Goal: Task Accomplishment & Management: Manage account settings

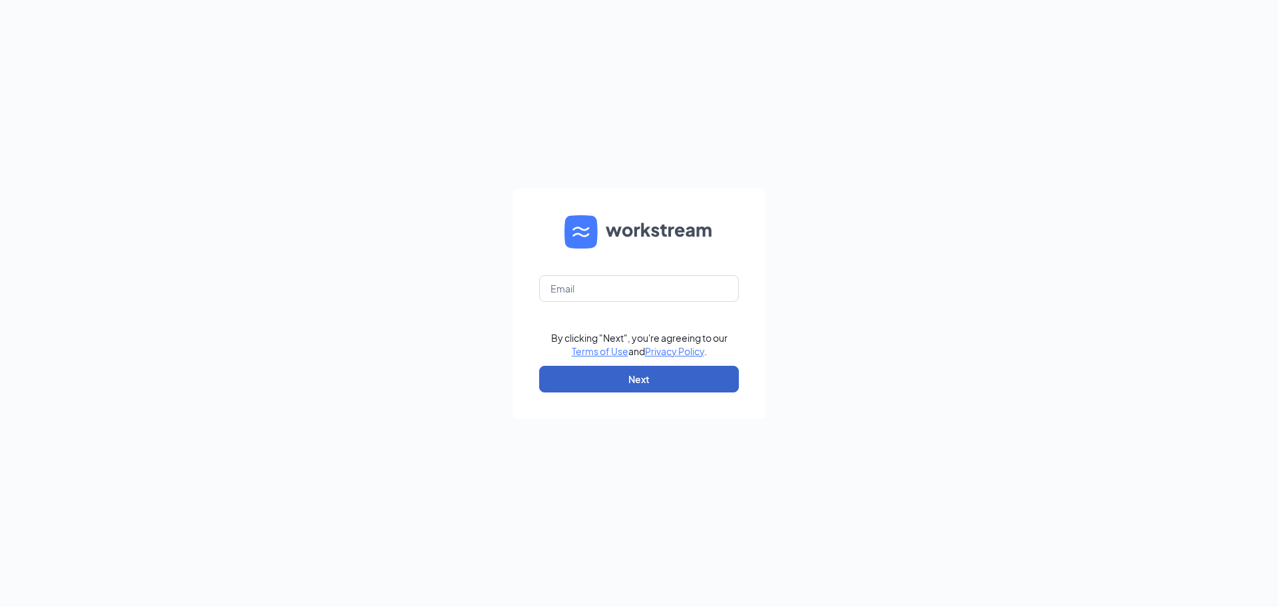
click at [633, 380] on button "Next" at bounding box center [639, 379] width 200 height 27
click at [629, 285] on input "text" at bounding box center [639, 288] width 200 height 27
type input "[EMAIL_ADDRESS][DOMAIN_NAME]"
click at [618, 382] on button "Next" at bounding box center [639, 379] width 200 height 27
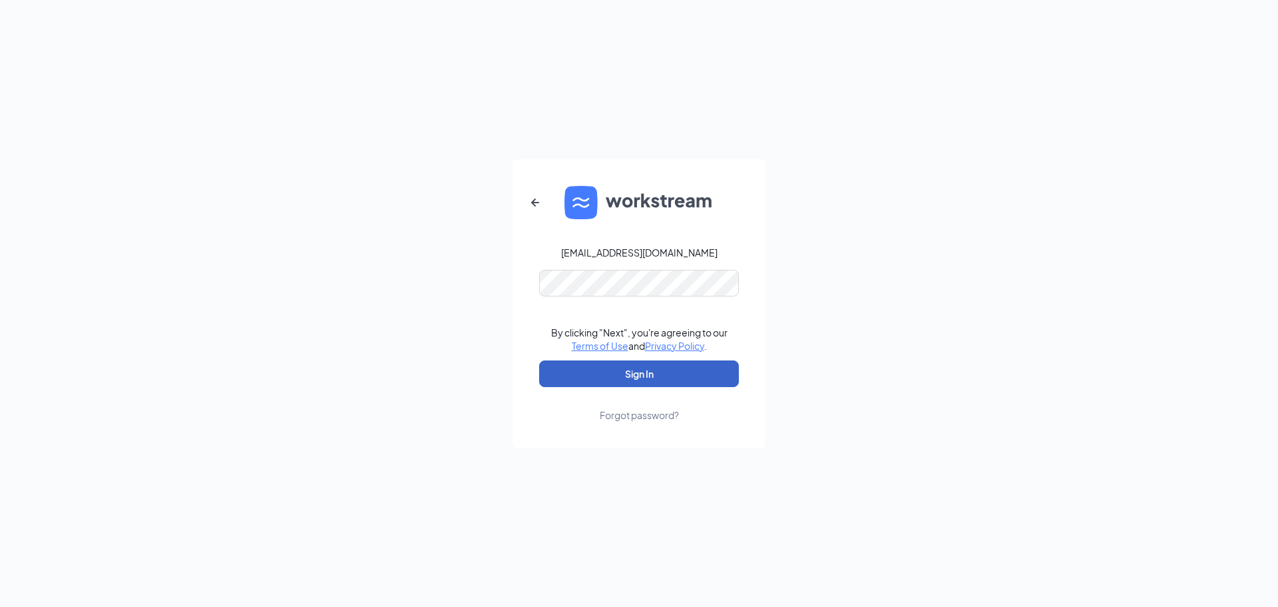
click at [649, 378] on button "Sign In" at bounding box center [639, 373] width 200 height 27
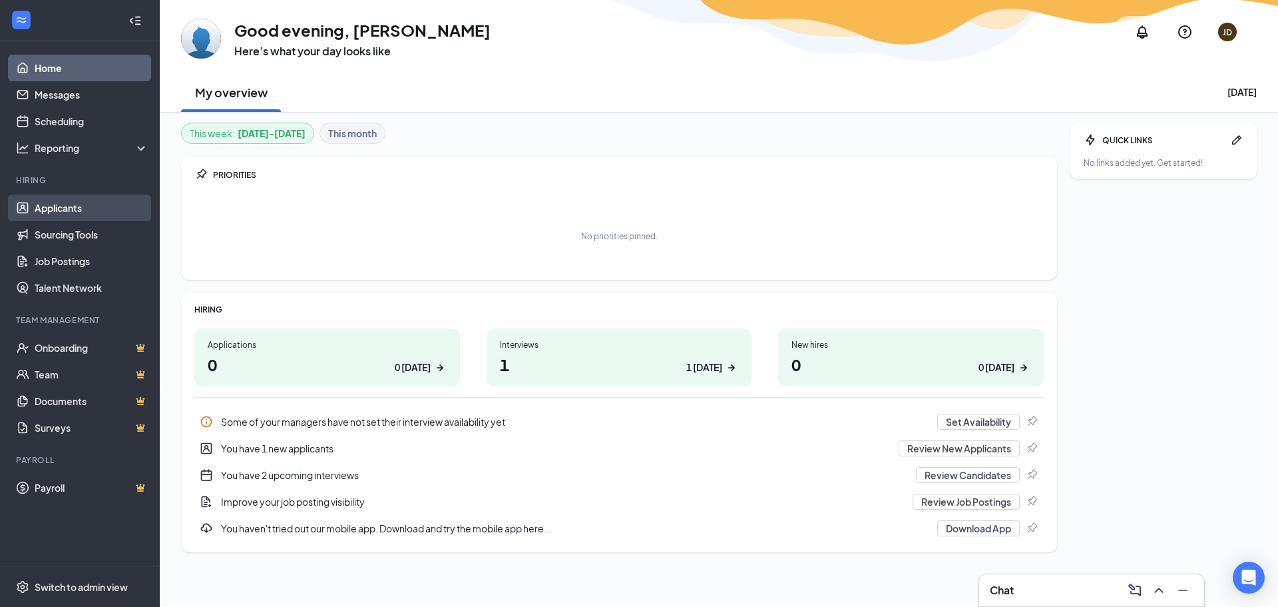
click at [61, 209] on link "Applicants" at bounding box center [92, 207] width 114 height 27
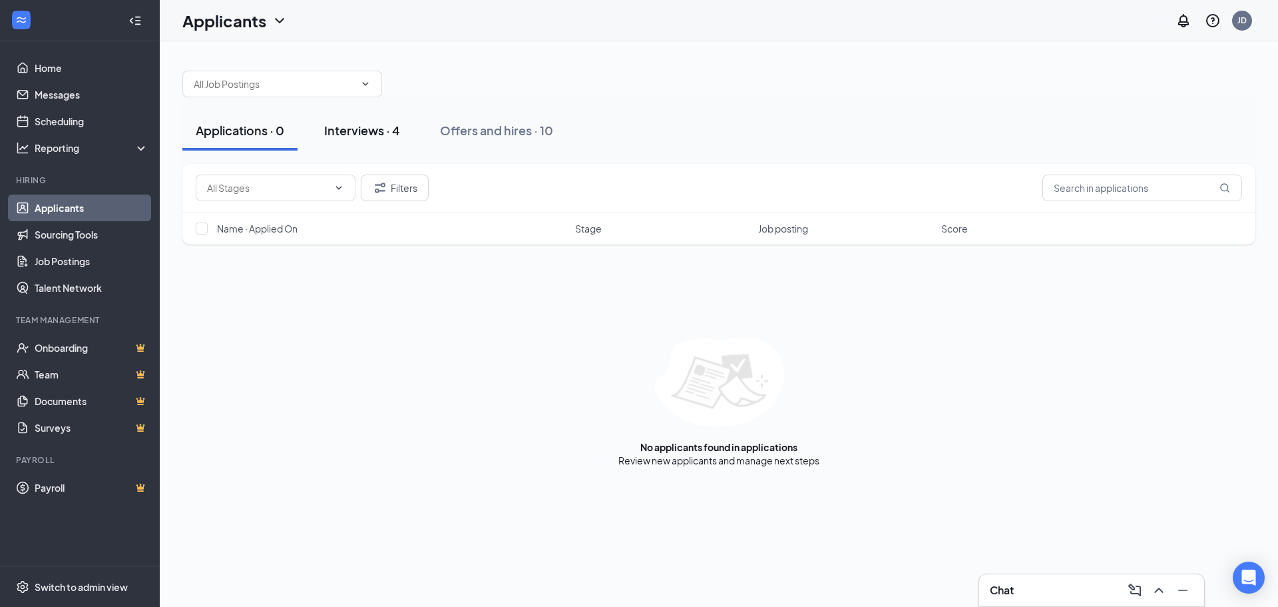
click at [356, 132] on div "Interviews · 4" at bounding box center [362, 130] width 76 height 17
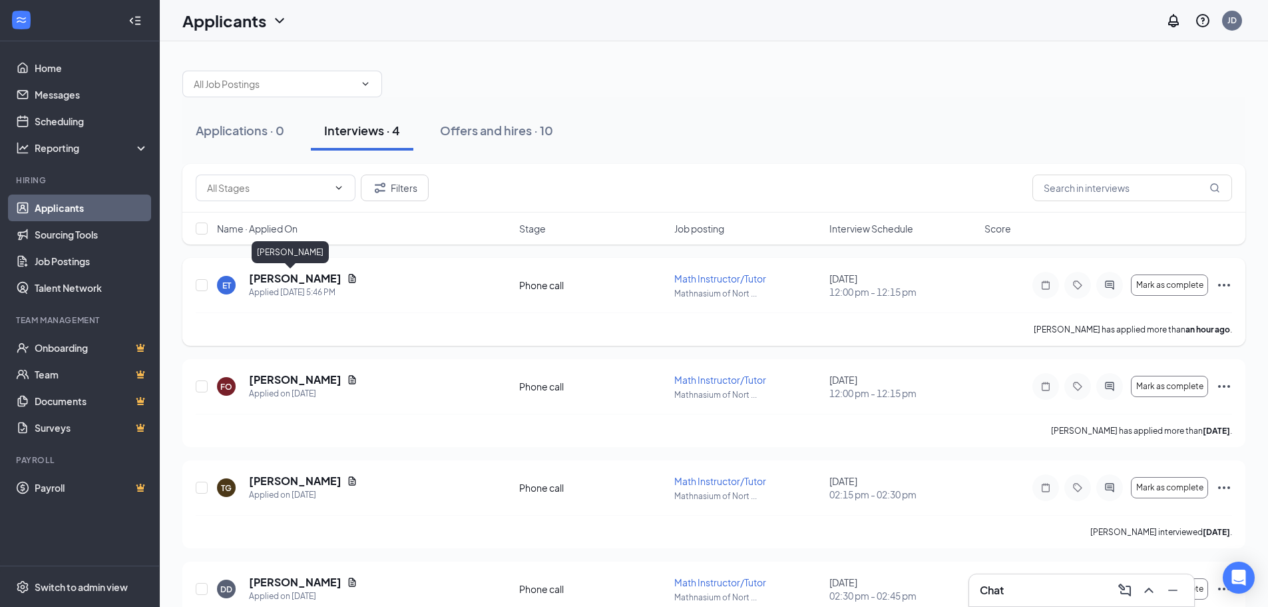
click at [276, 282] on h5 "[PERSON_NAME]" at bounding box center [295, 278] width 93 height 15
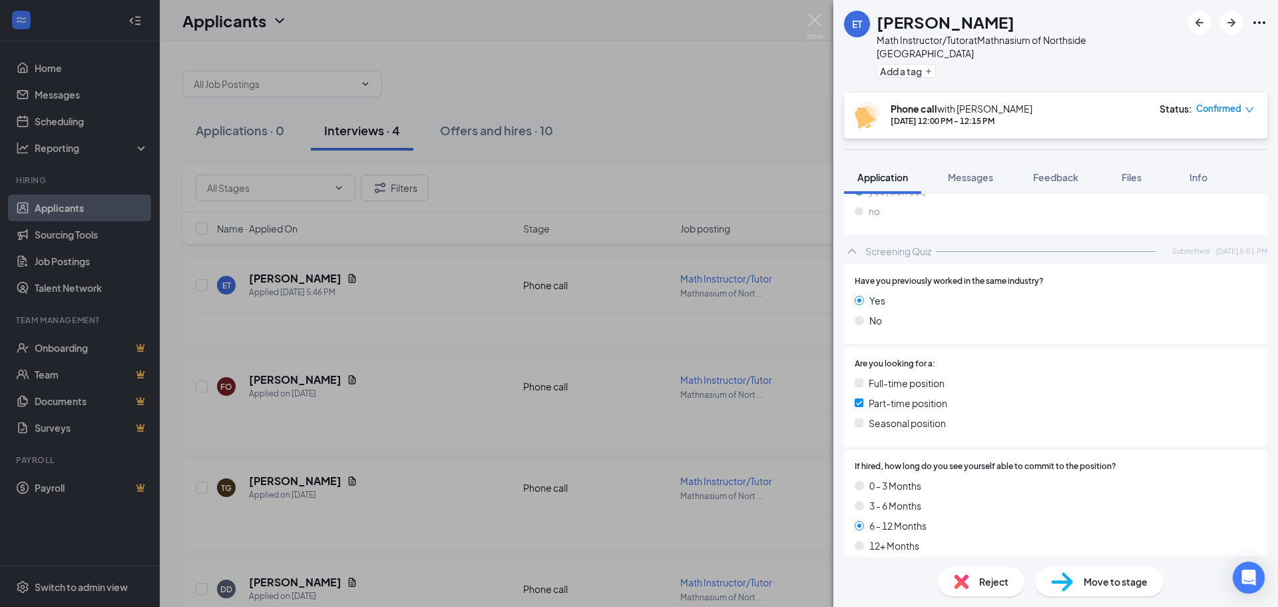
scroll to position [134, 0]
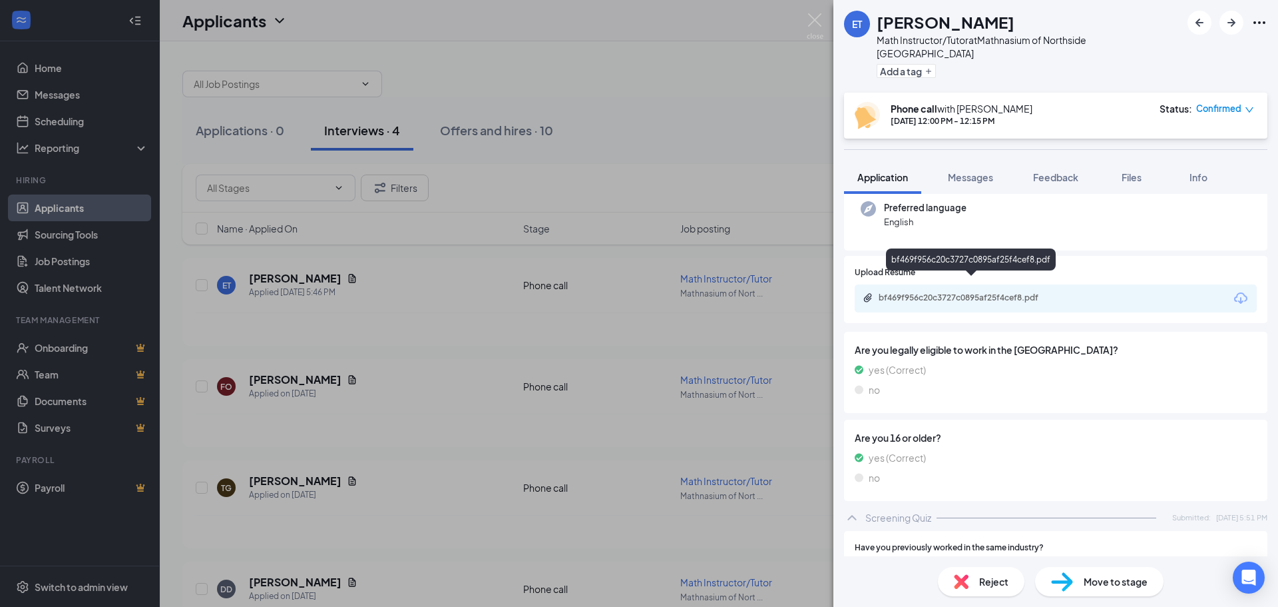
click at [975, 275] on div "bf469f956c20c3727c0895af25f4cef8.pdf" at bounding box center [971, 261] width 170 height 27
click at [972, 292] on div "bf469f956c20c3727c0895af25f4cef8.pdf" at bounding box center [972, 297] width 186 height 11
click at [815, 25] on img at bounding box center [815, 26] width 17 height 26
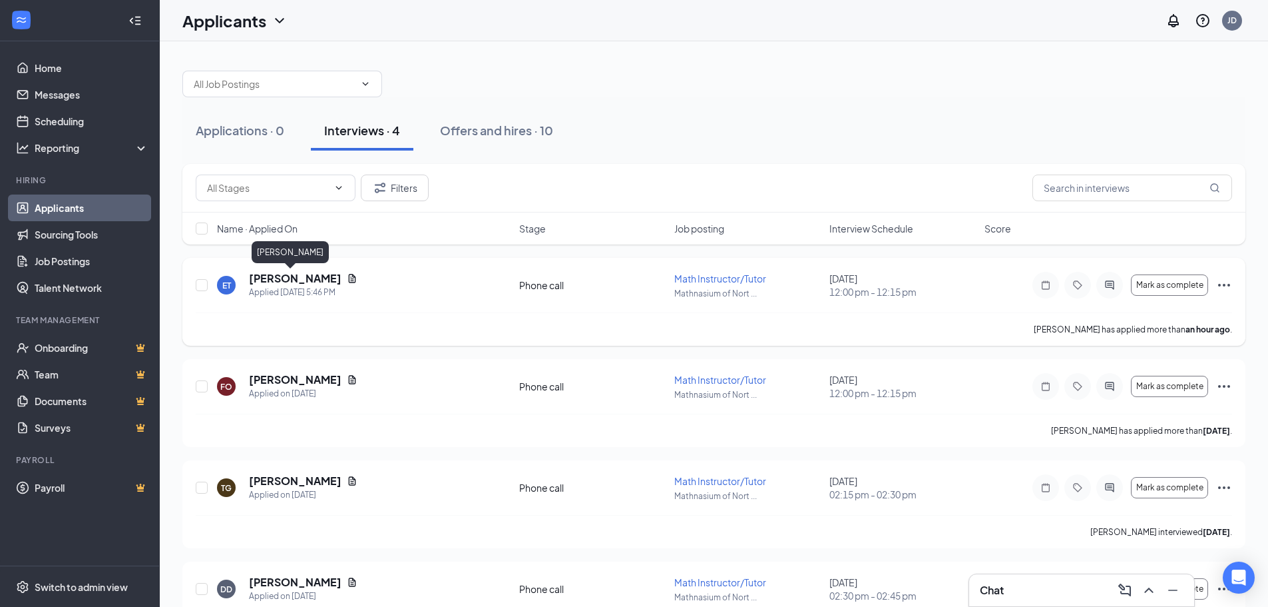
click at [280, 276] on h5 "Emma Tran" at bounding box center [295, 278] width 93 height 15
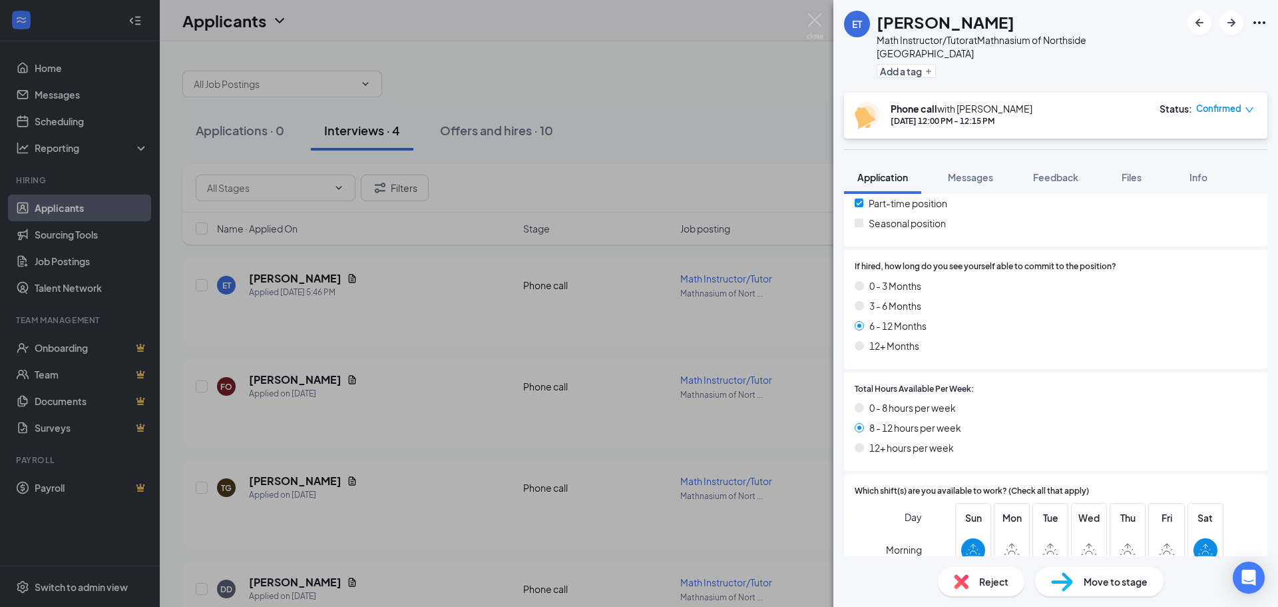
scroll to position [267, 0]
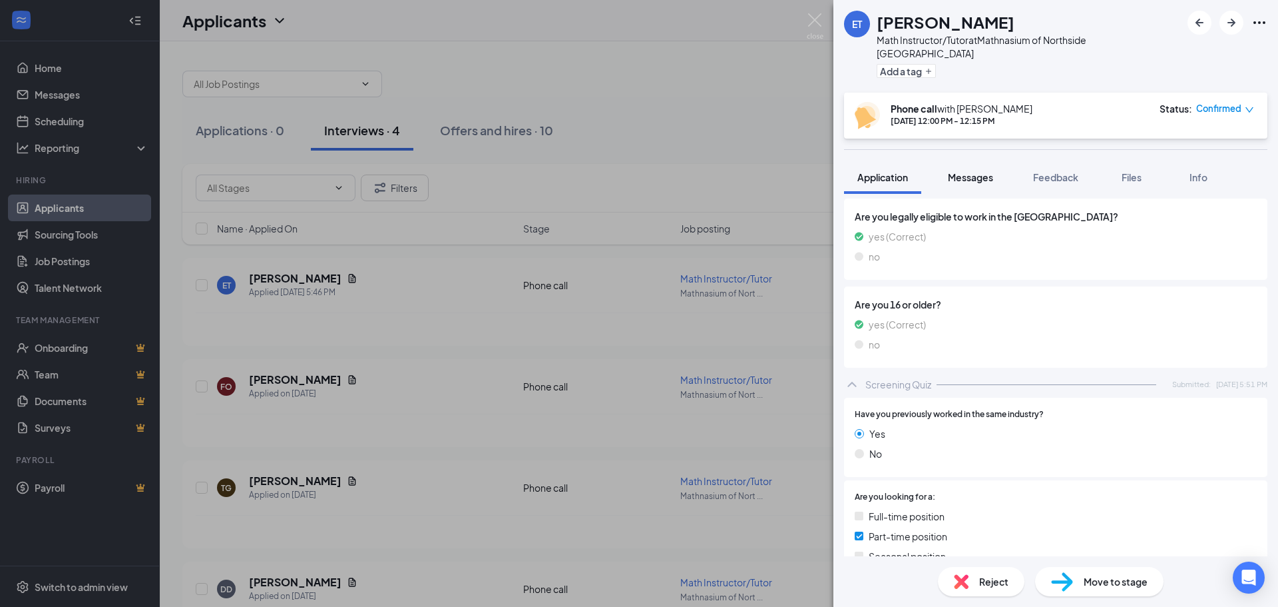
click at [974, 170] on div "Messages" at bounding box center [970, 176] width 45 height 13
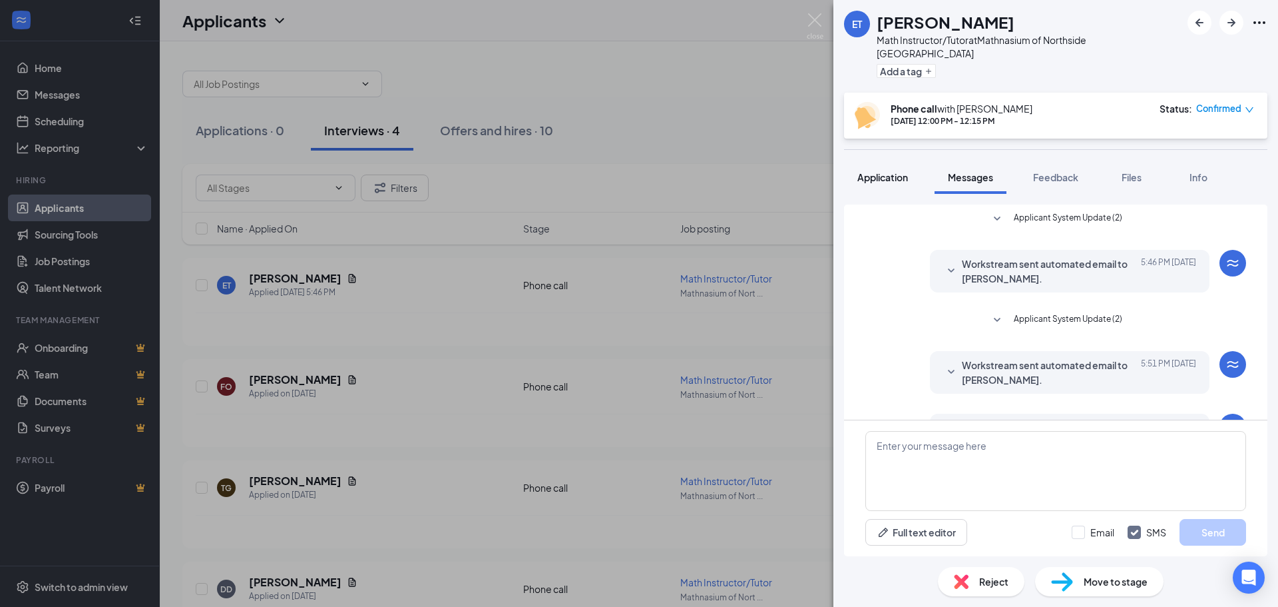
click at [888, 172] on button "Application" at bounding box center [882, 176] width 77 height 33
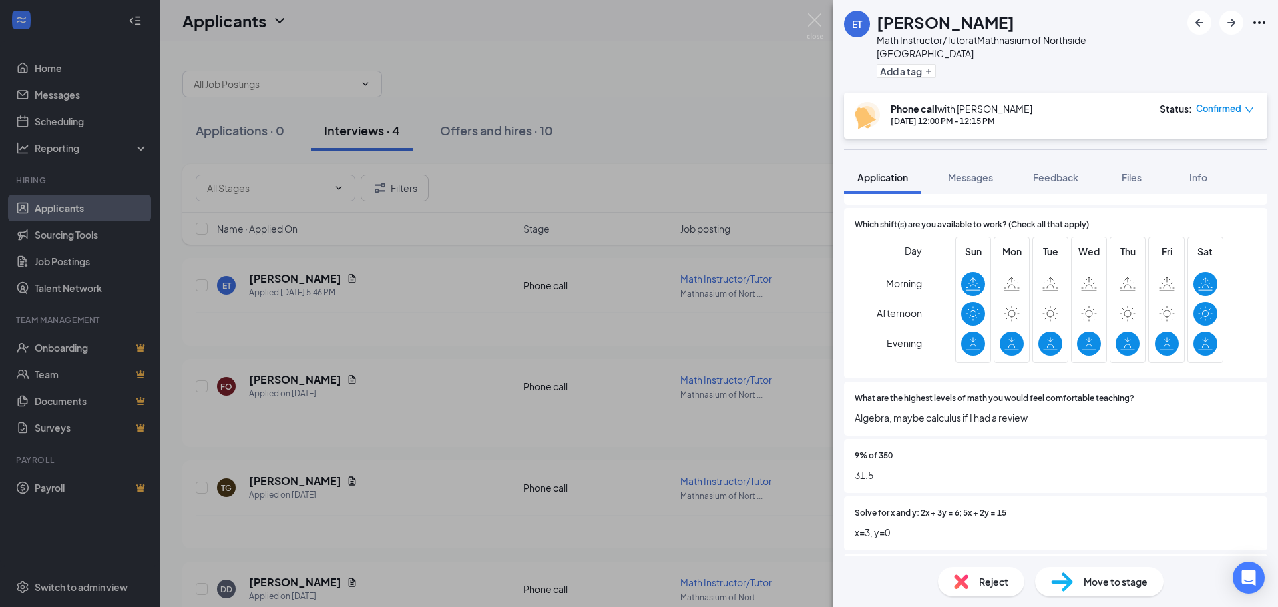
scroll to position [800, 0]
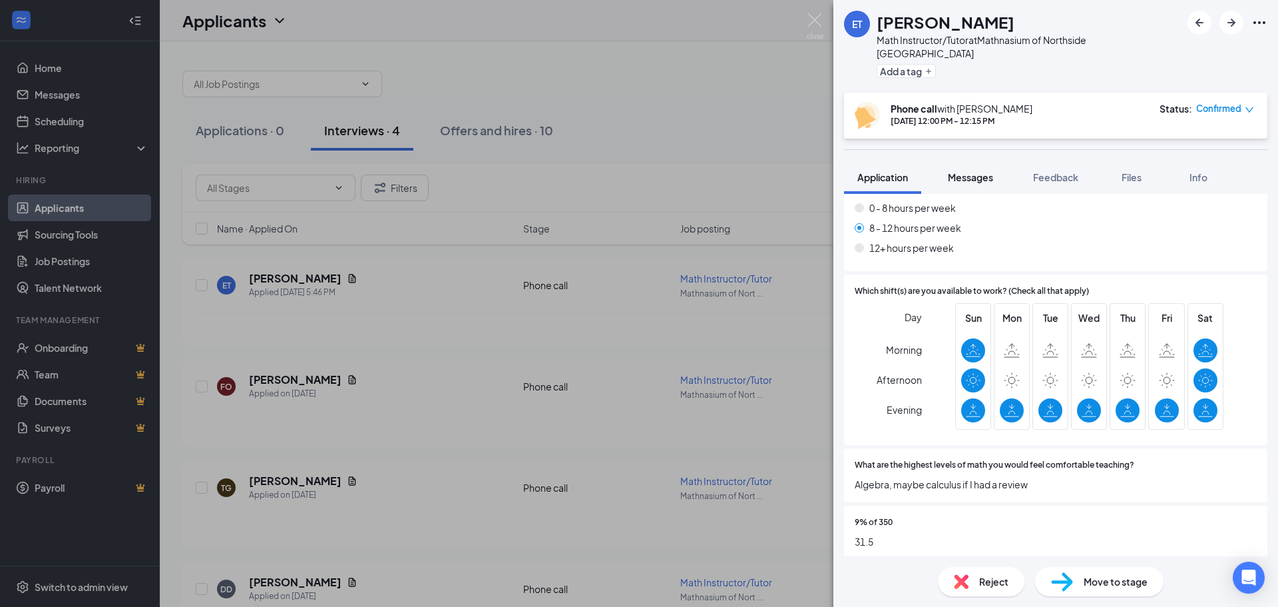
click at [966, 172] on button "Messages" at bounding box center [971, 176] width 72 height 33
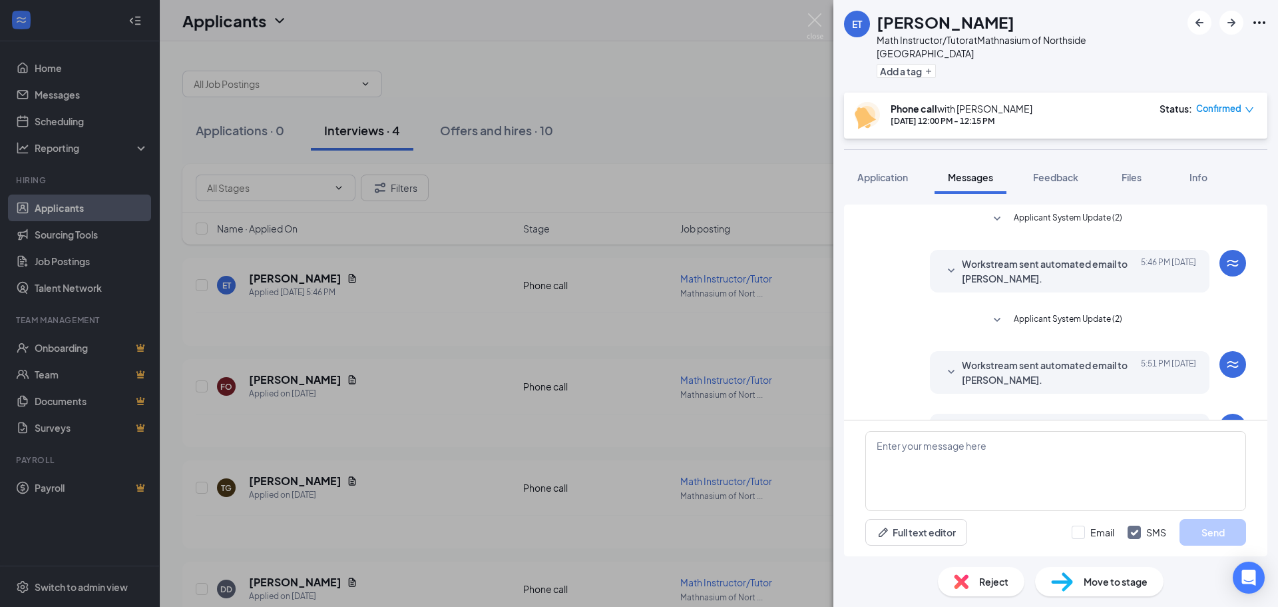
scroll to position [200, 0]
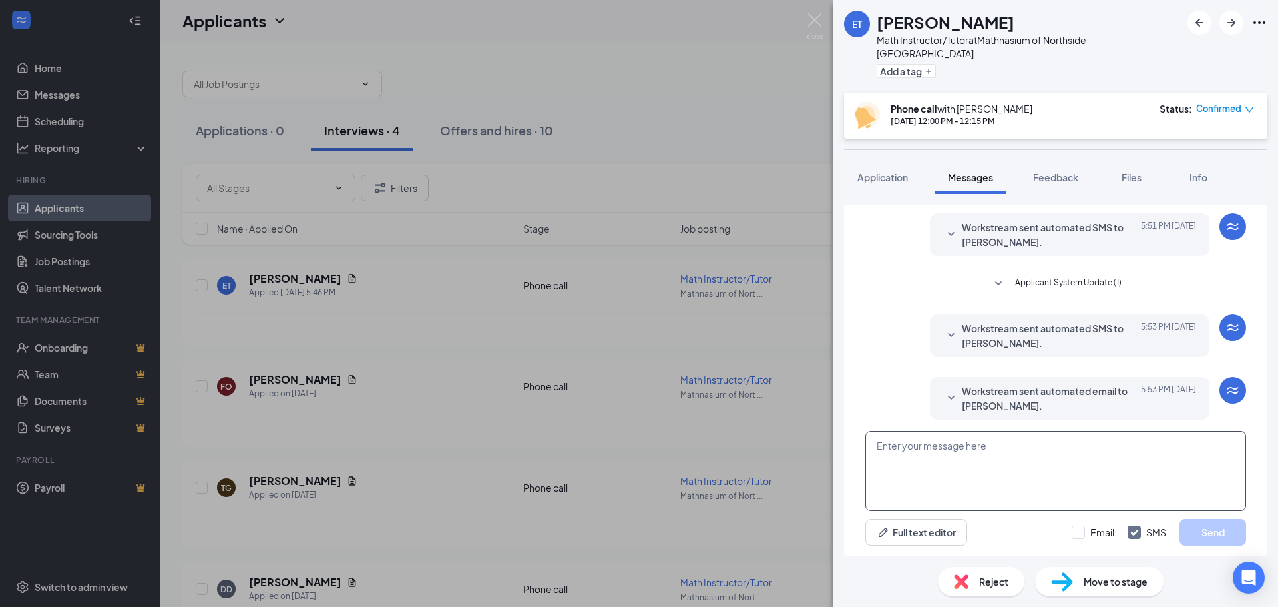
click at [975, 456] on textarea at bounding box center [1056, 471] width 381 height 80
click at [818, 14] on img at bounding box center [815, 26] width 17 height 26
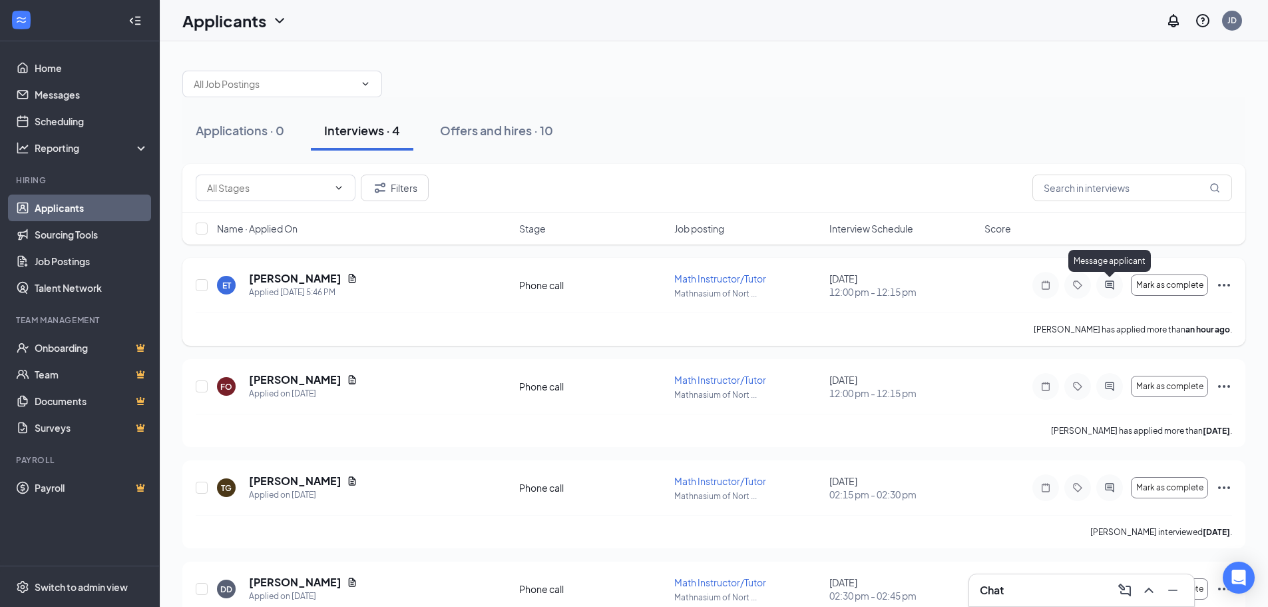
click at [1108, 283] on icon "ActiveChat" at bounding box center [1109, 284] width 9 height 9
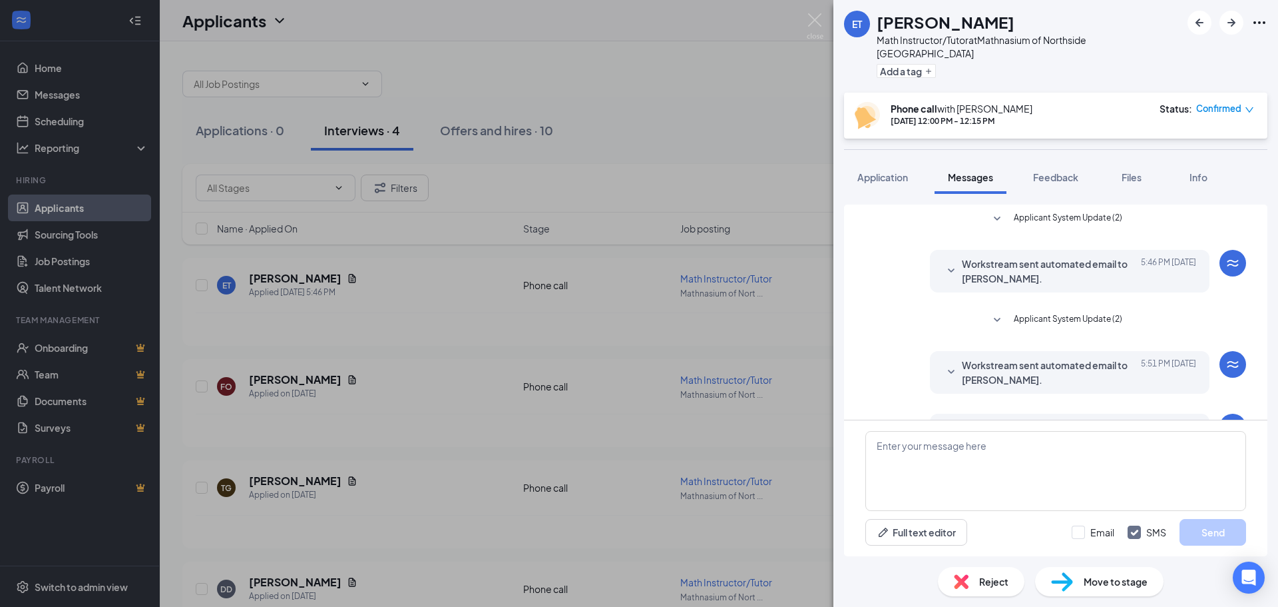
scroll to position [200, 0]
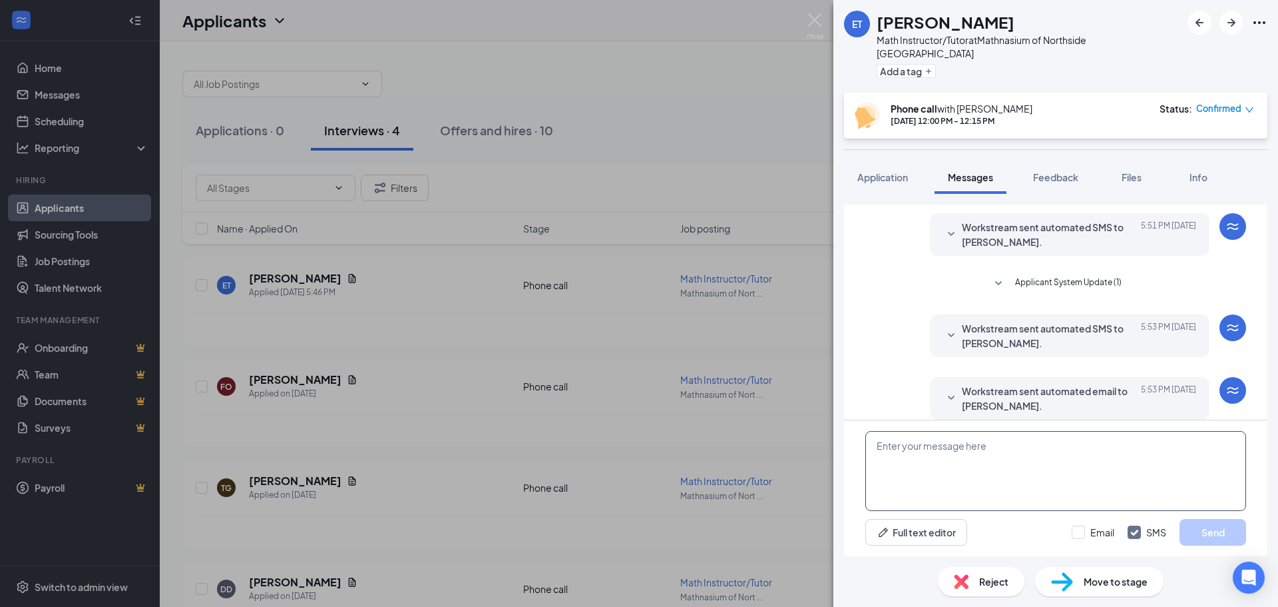
click at [961, 453] on textarea at bounding box center [1056, 471] width 381 height 80
type textarea "are you available to chat? I am looking to fill this postion asap - Jon"
click at [1205, 534] on button "Send" at bounding box center [1213, 532] width 67 height 27
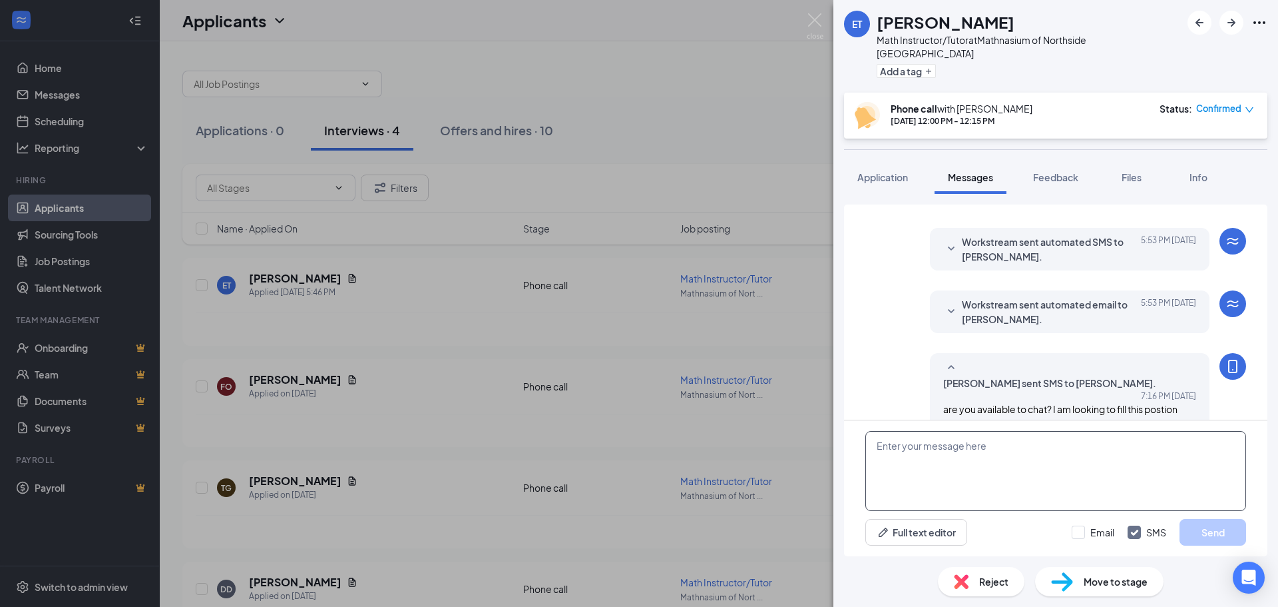
click at [984, 451] on textarea at bounding box center [1056, 471] width 381 height 80
type textarea "I am here at office for 15 more minutes 210.684.6284"
click at [1215, 537] on button "Send" at bounding box center [1213, 532] width 67 height 27
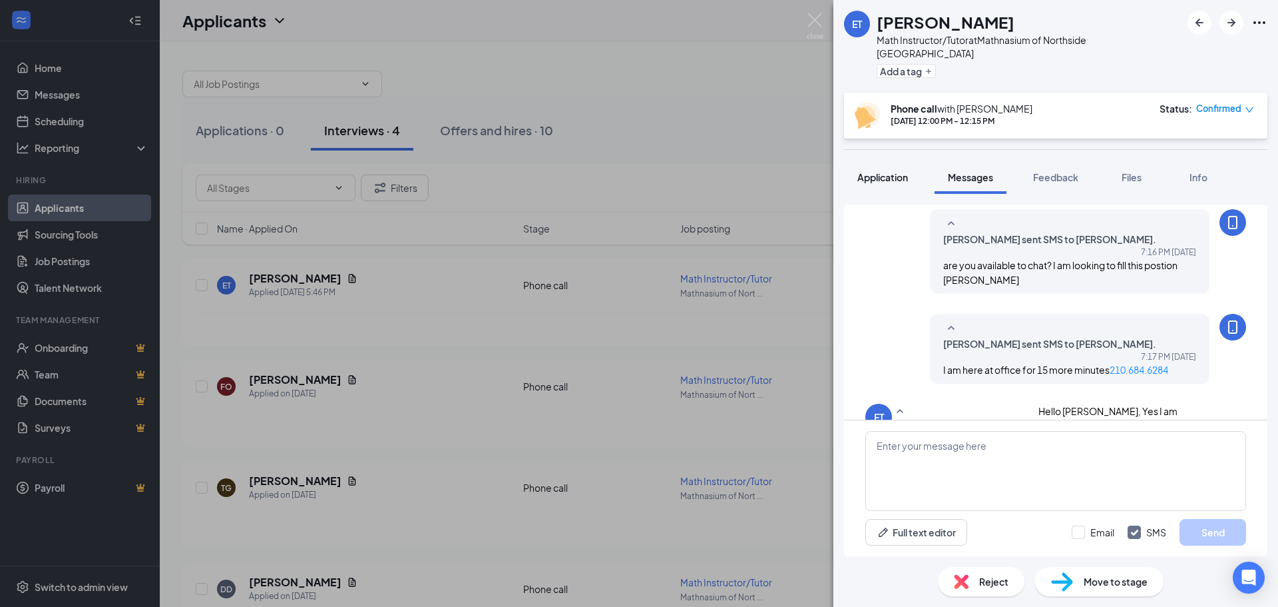
click at [896, 171] on span "Application" at bounding box center [883, 177] width 51 height 12
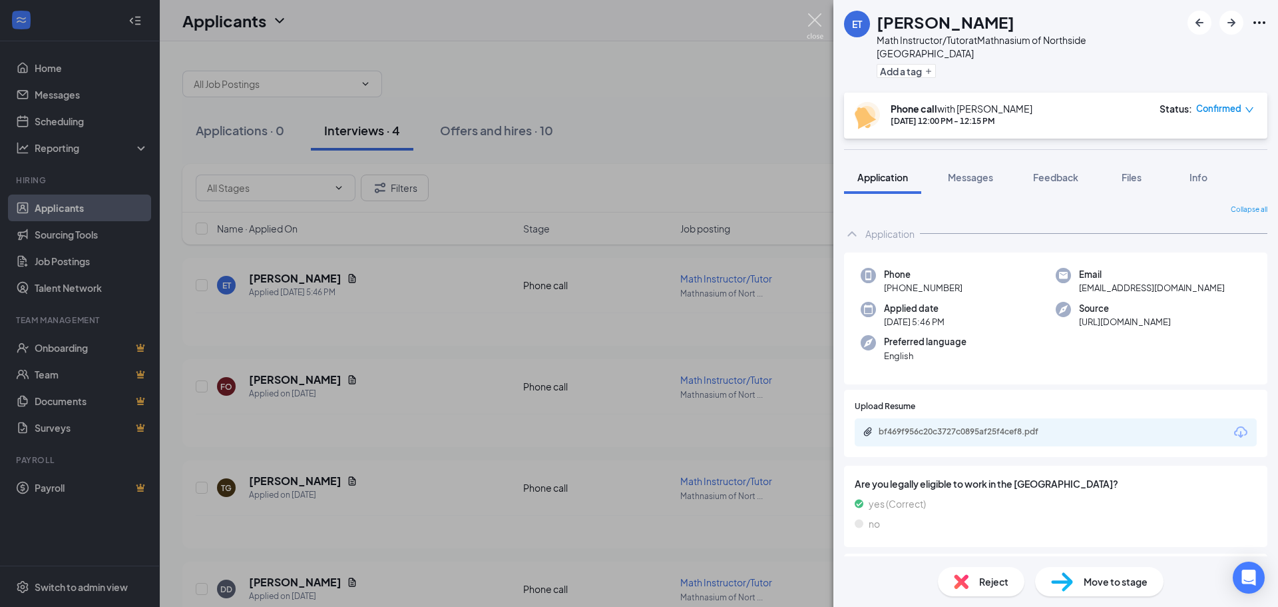
click at [817, 26] on img at bounding box center [815, 26] width 17 height 26
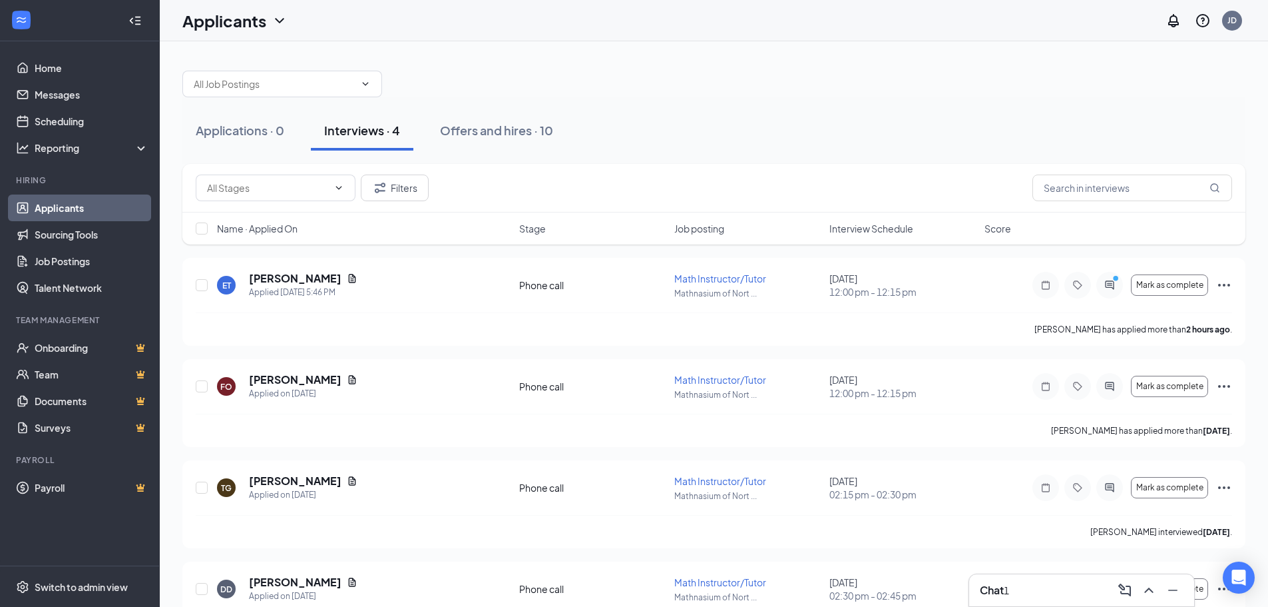
click at [1009, 588] on div "1" at bounding box center [1006, 590] width 5 height 15
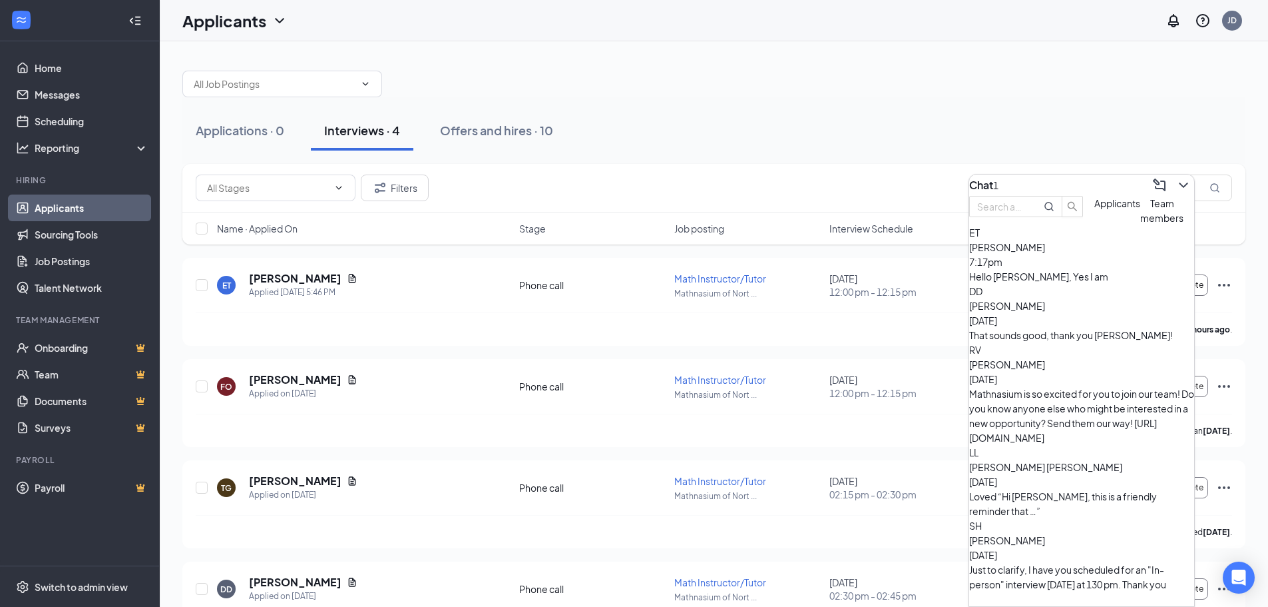
click at [1092, 284] on div "ET Emma Tran 7:17pm Hello Jon, Yes I am" at bounding box center [1082, 254] width 225 height 59
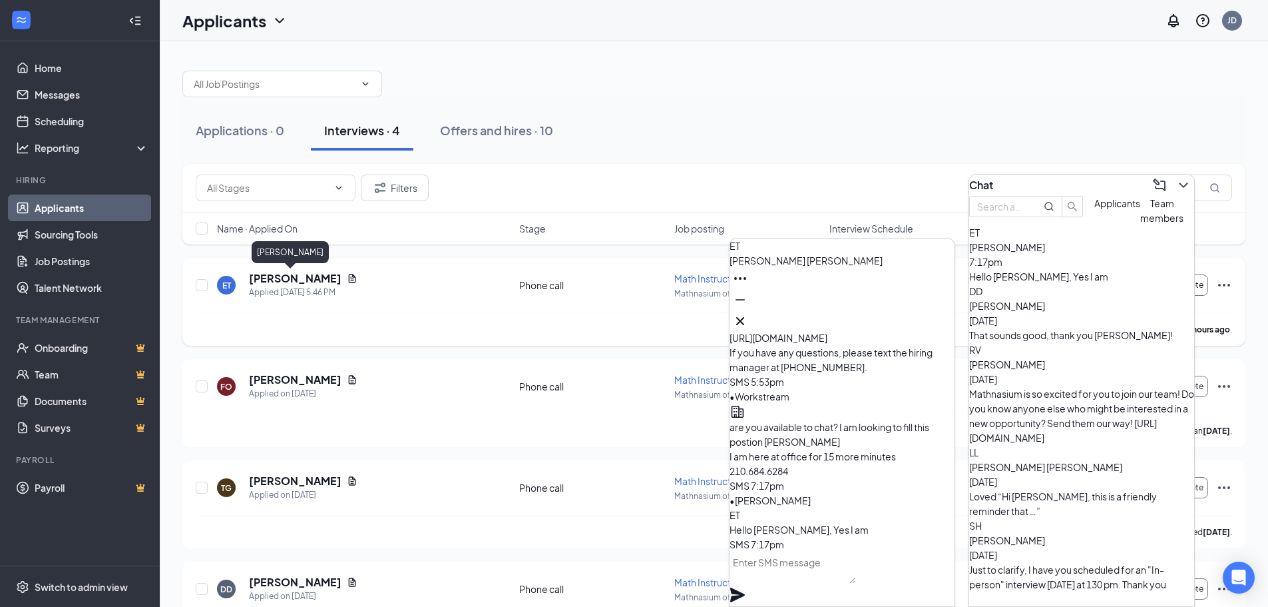
click at [284, 279] on h5 "Emma Tran" at bounding box center [295, 278] width 93 height 15
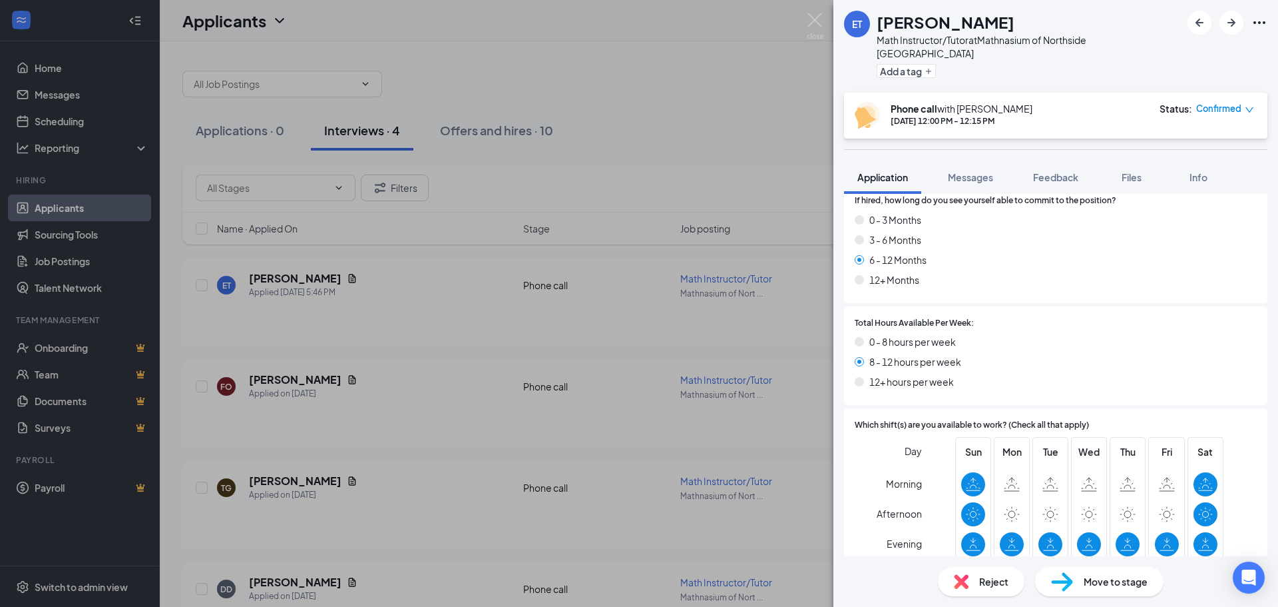
scroll to position [732, 0]
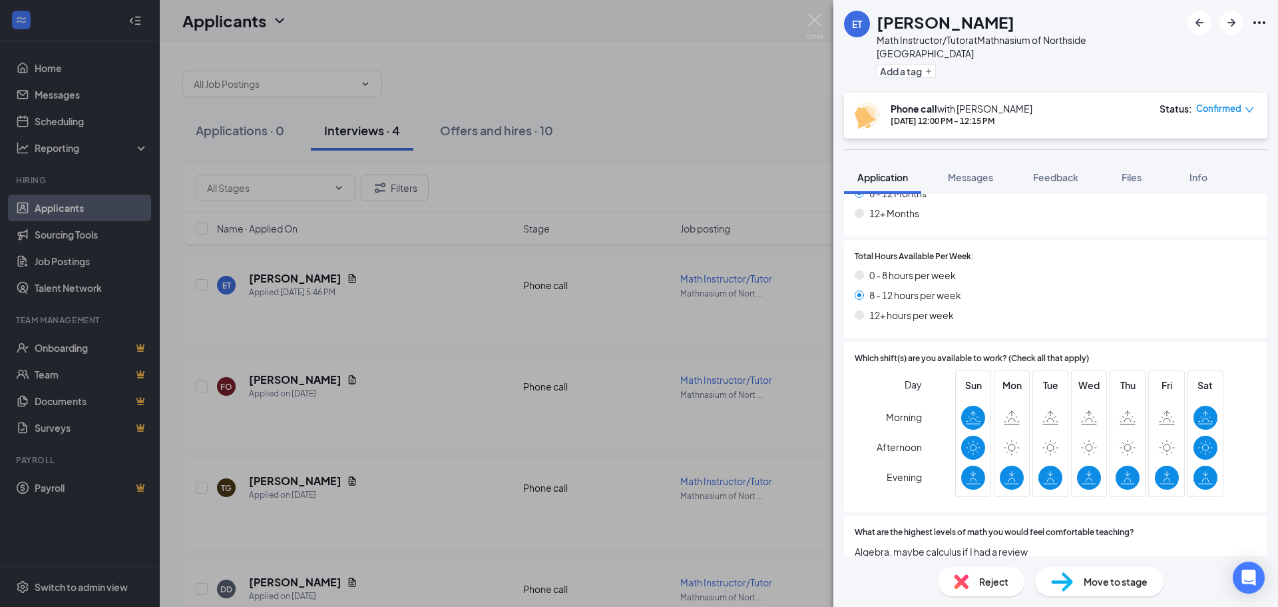
click at [988, 580] on span "Reject" at bounding box center [993, 581] width 29 height 15
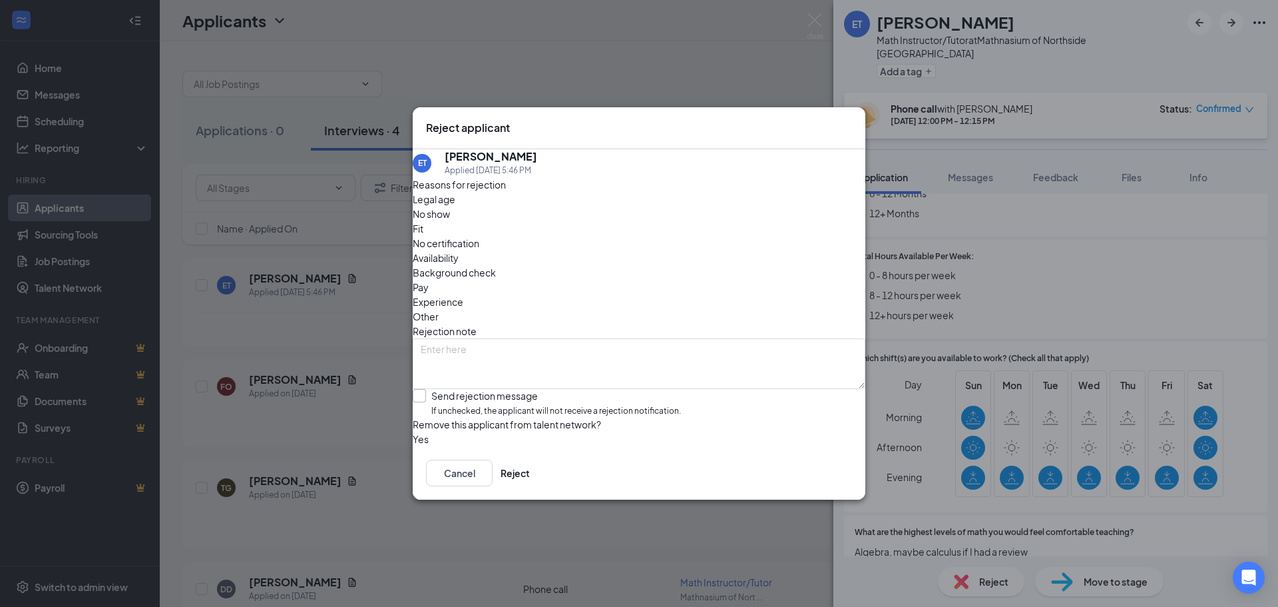
click at [434, 389] on input "Send rejection message If unchecked, the applicant will not receive a rejection…" at bounding box center [547, 403] width 268 height 29
checkbox input "true"
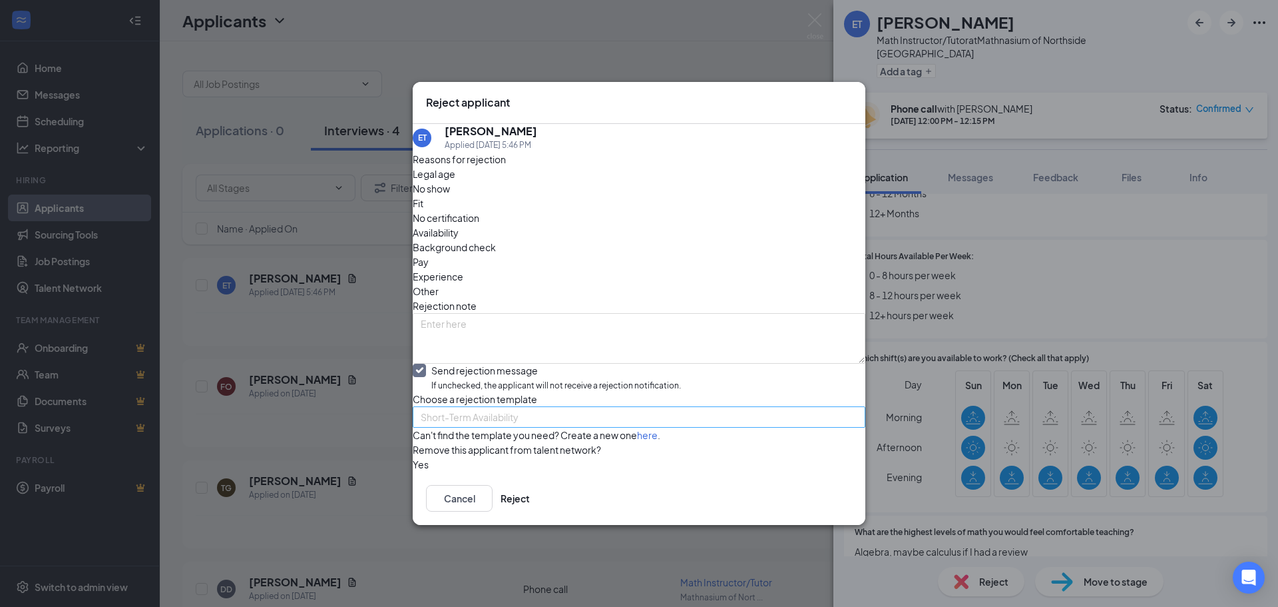
click at [505, 407] on span "Short-Term Availability" at bounding box center [470, 417] width 98 height 20
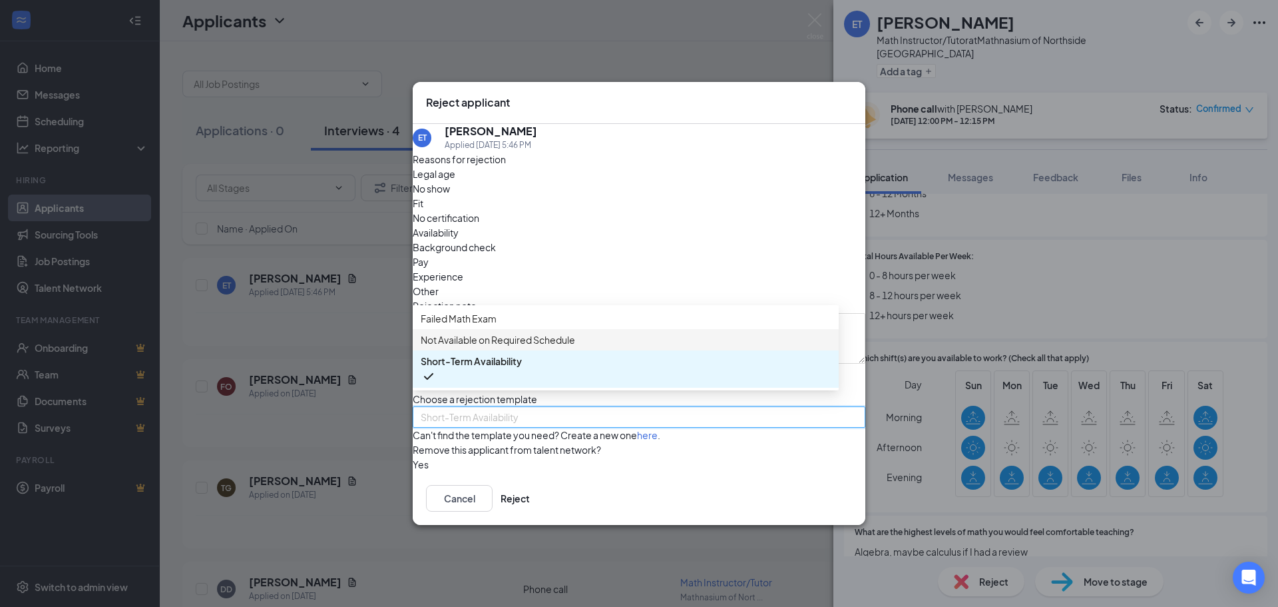
click at [495, 335] on span "Not Available on Required Schedule" at bounding box center [498, 339] width 154 height 15
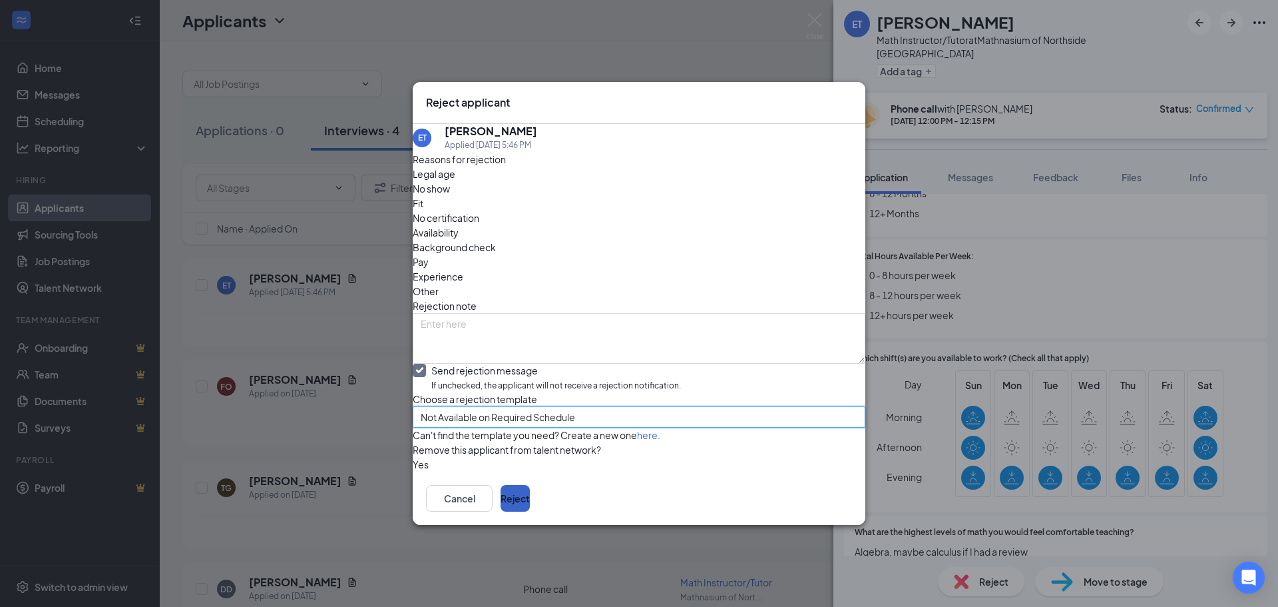
click at [530, 511] on button "Reject" at bounding box center [515, 498] width 29 height 27
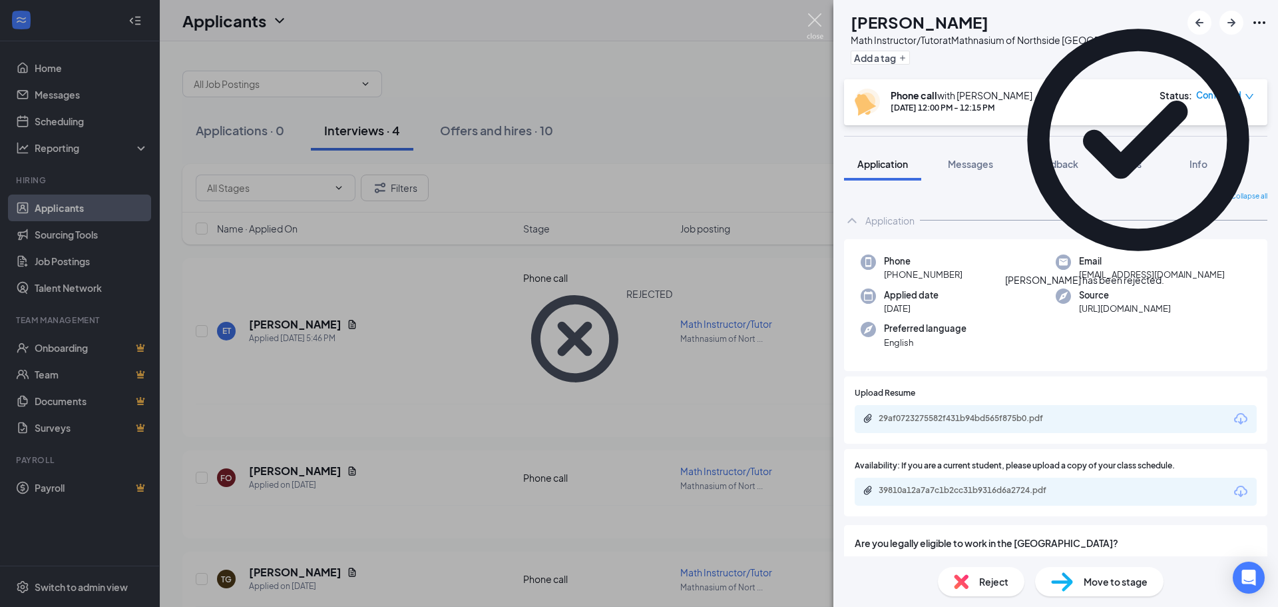
click at [818, 21] on img at bounding box center [815, 26] width 17 height 26
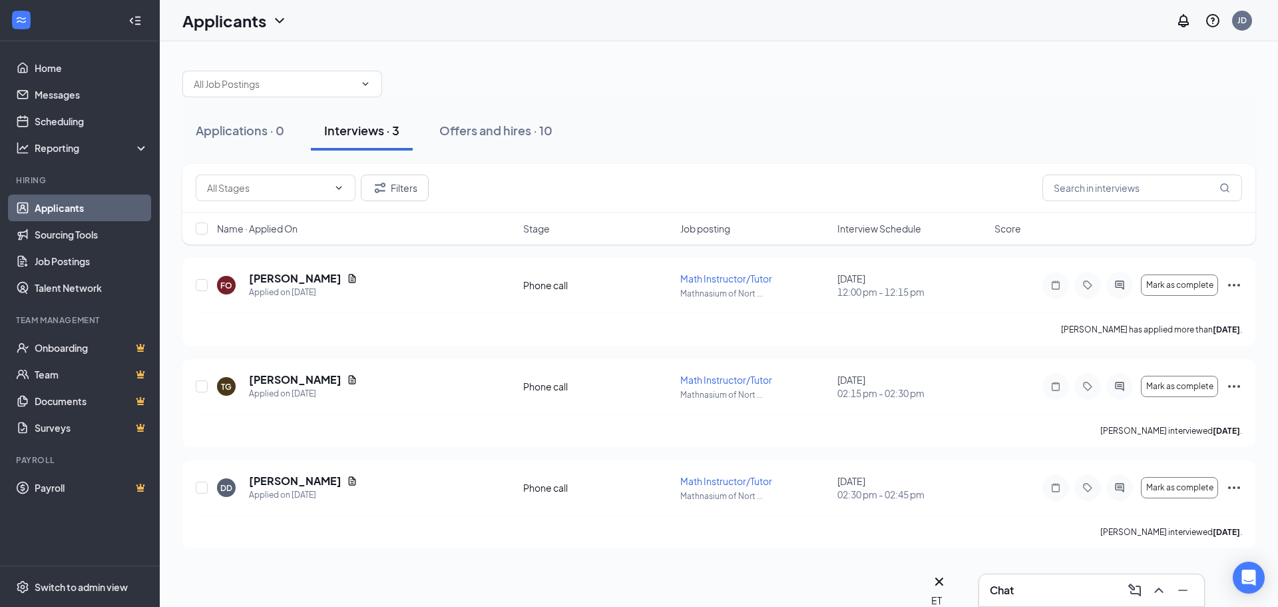
click at [999, 585] on h3 "Chat" at bounding box center [1002, 590] width 24 height 15
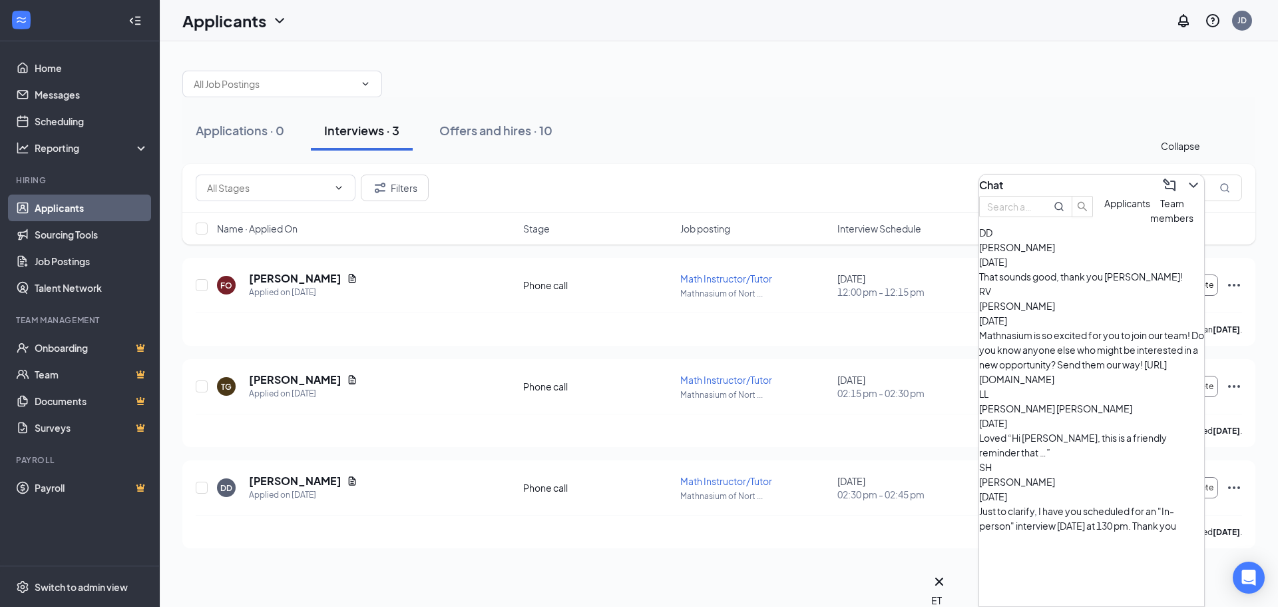
click at [1190, 179] on icon "ChevronDown" at bounding box center [1194, 185] width 16 height 16
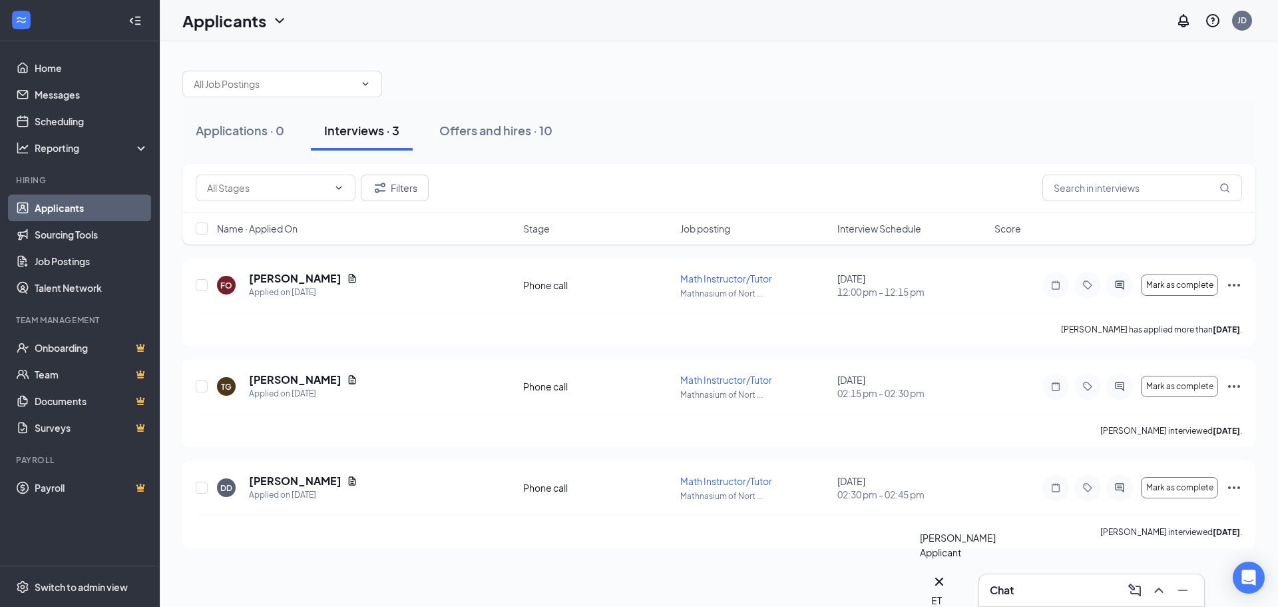
click at [938, 593] on div "ET" at bounding box center [940, 590] width 16 height 34
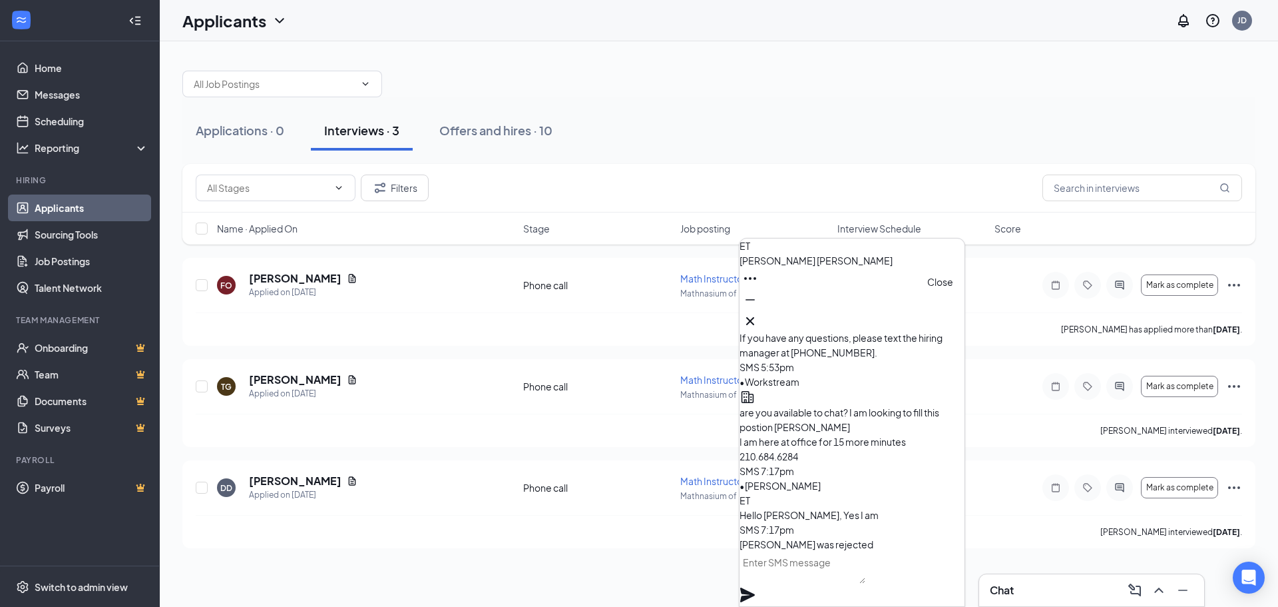
click at [758, 313] on icon "Cross" at bounding box center [750, 321] width 16 height 16
